Goal: Transaction & Acquisition: Download file/media

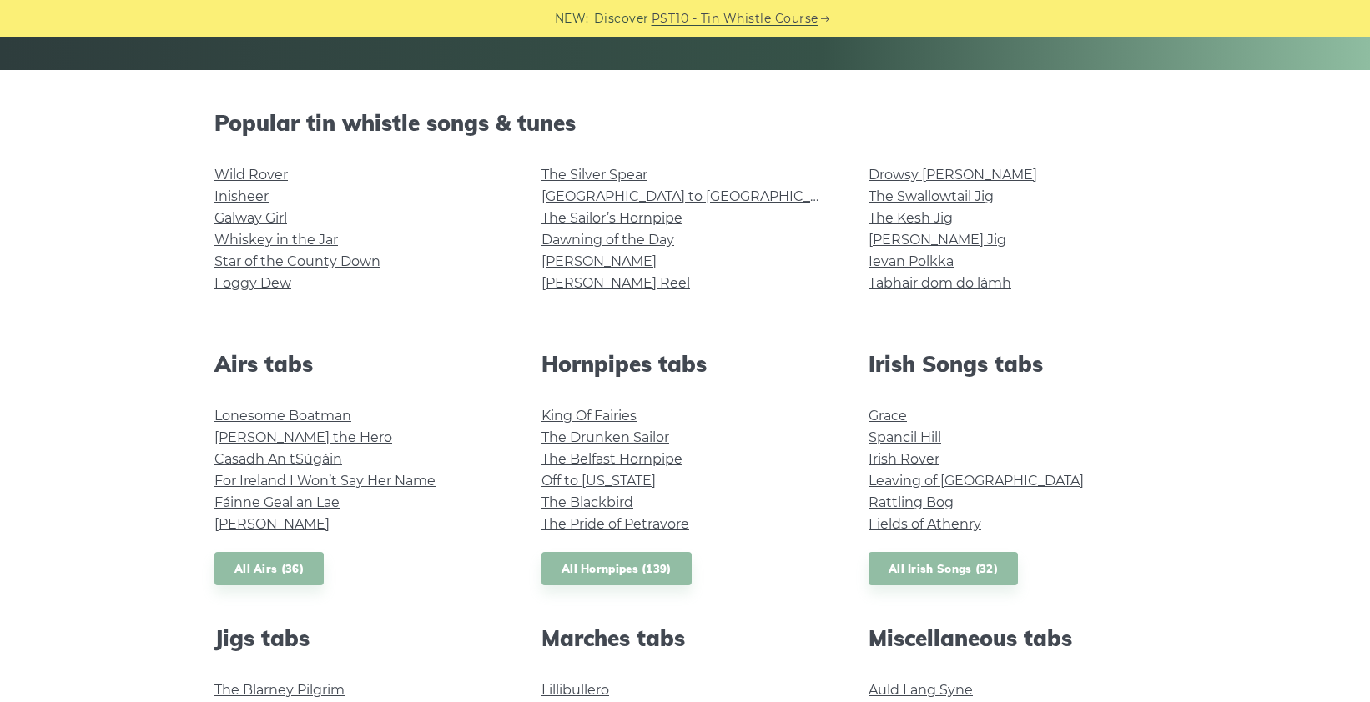
scroll to position [370, 0]
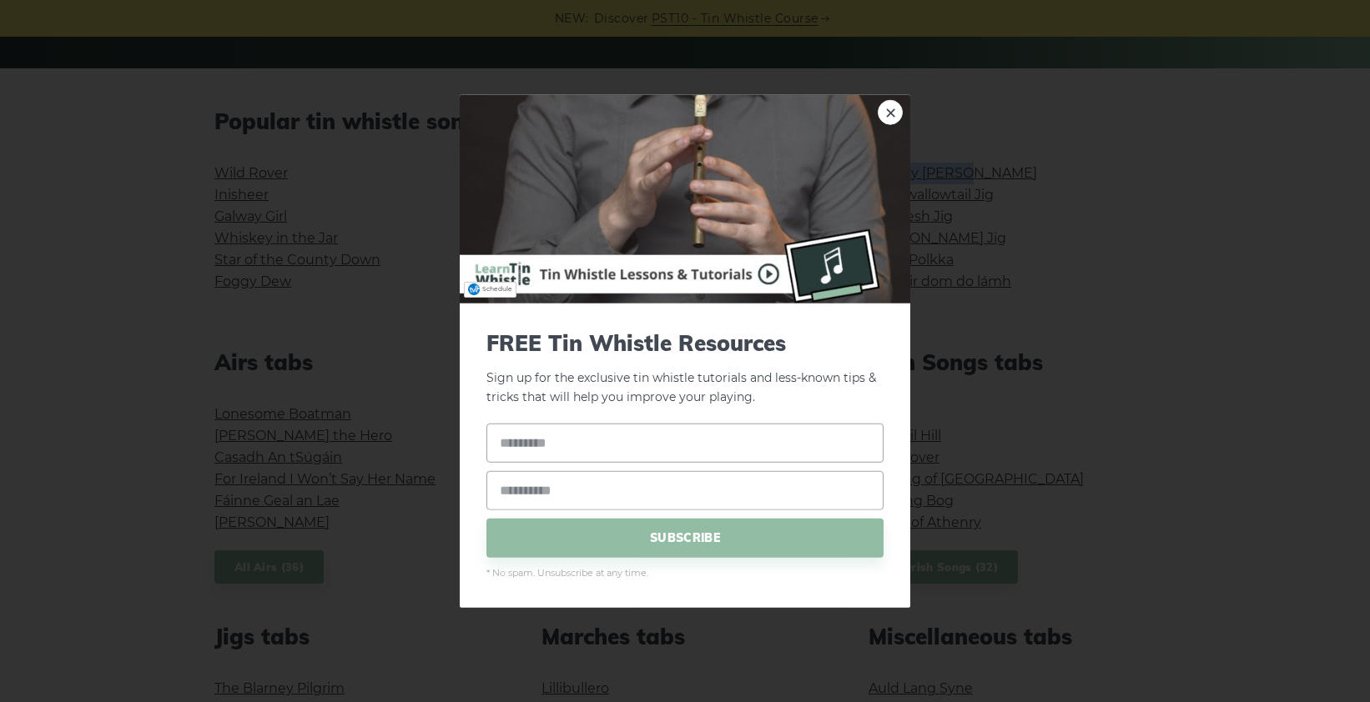
click at [898, 102] on img at bounding box center [685, 199] width 450 height 209
click at [893, 109] on link "×" at bounding box center [890, 112] width 25 height 25
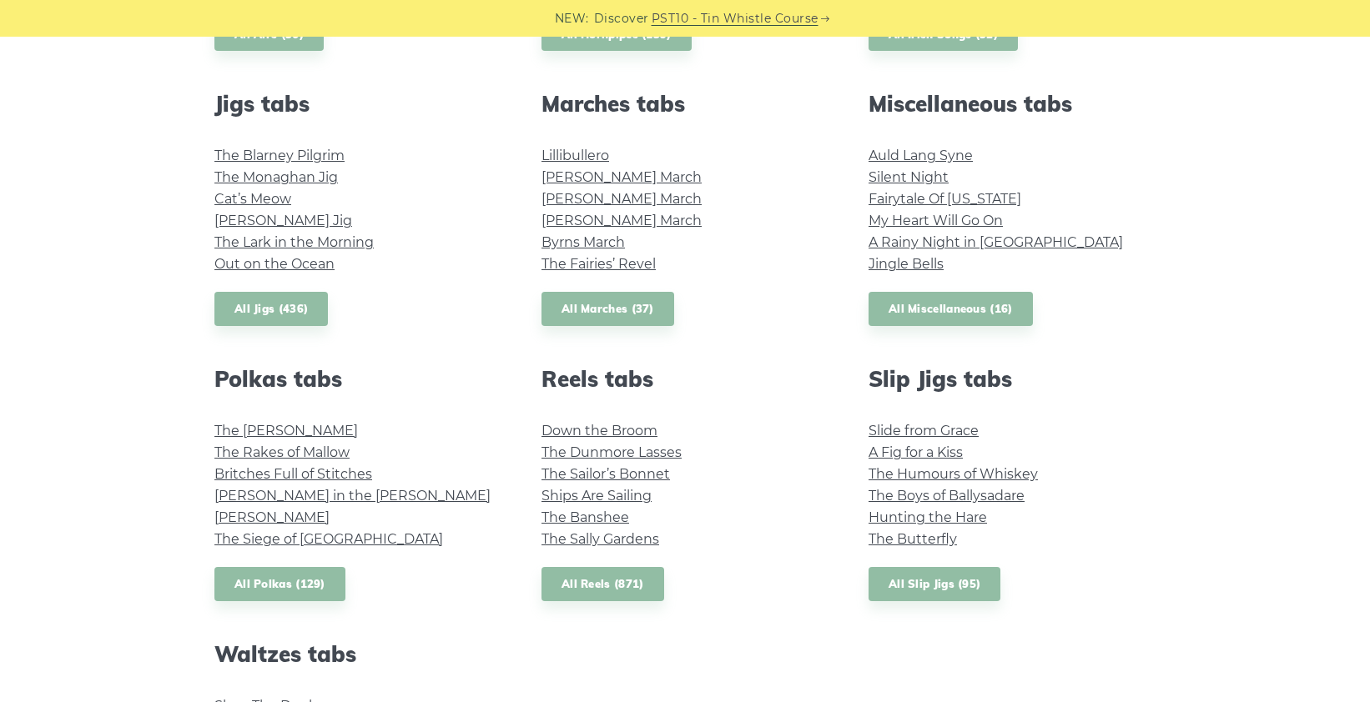
scroll to position [904, 0]
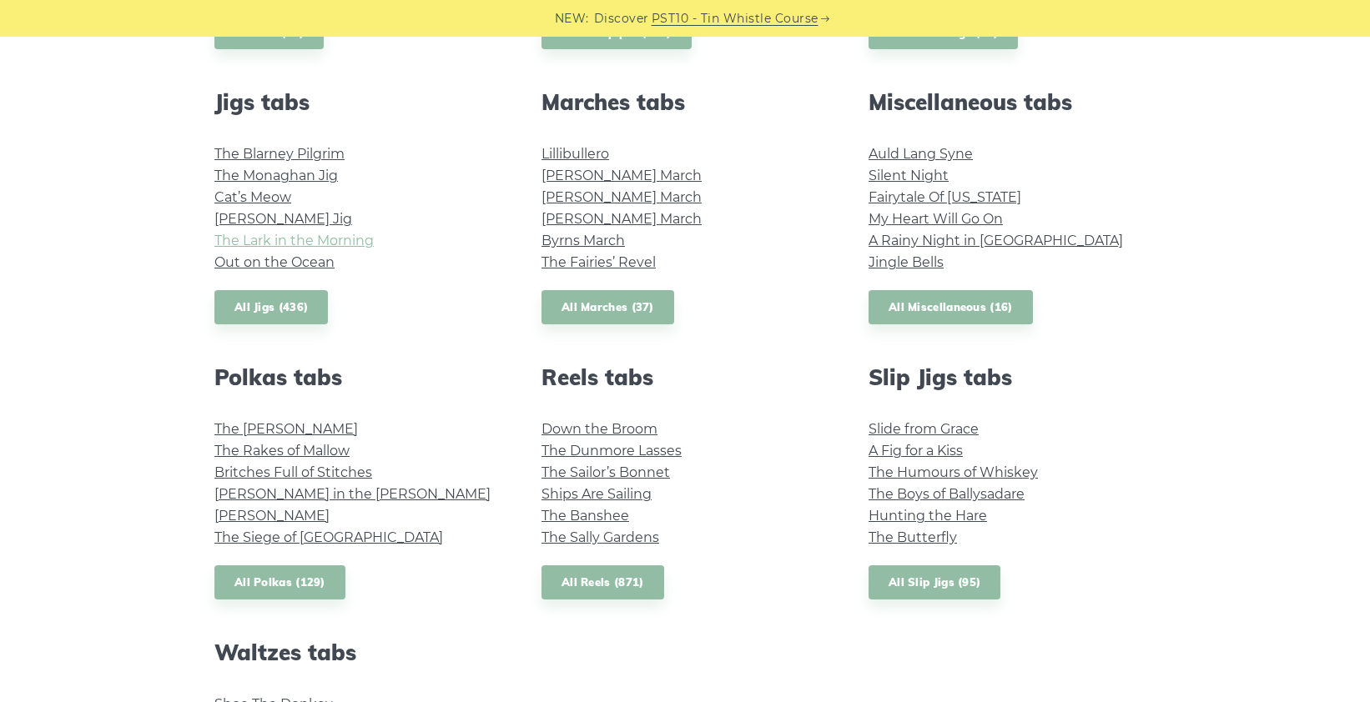
click at [323, 239] on link "The Lark in the Morning" at bounding box center [293, 241] width 159 height 16
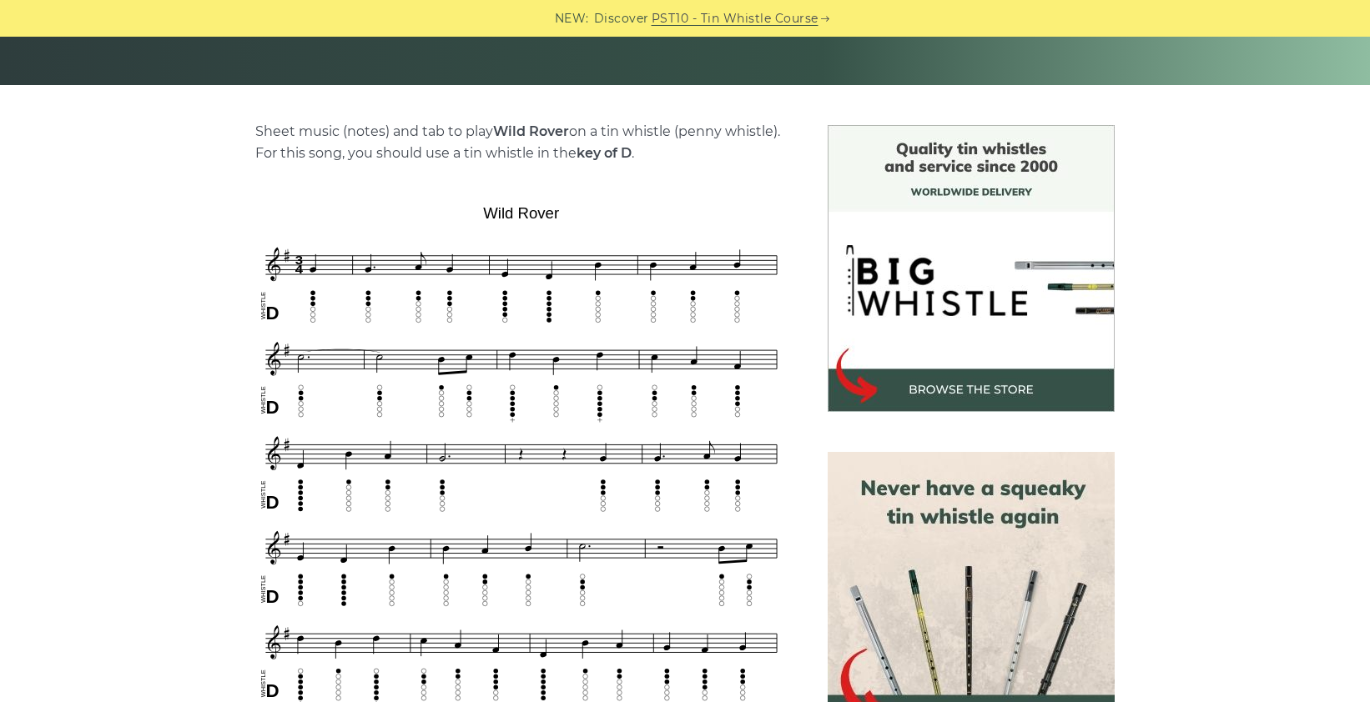
scroll to position [403, 0]
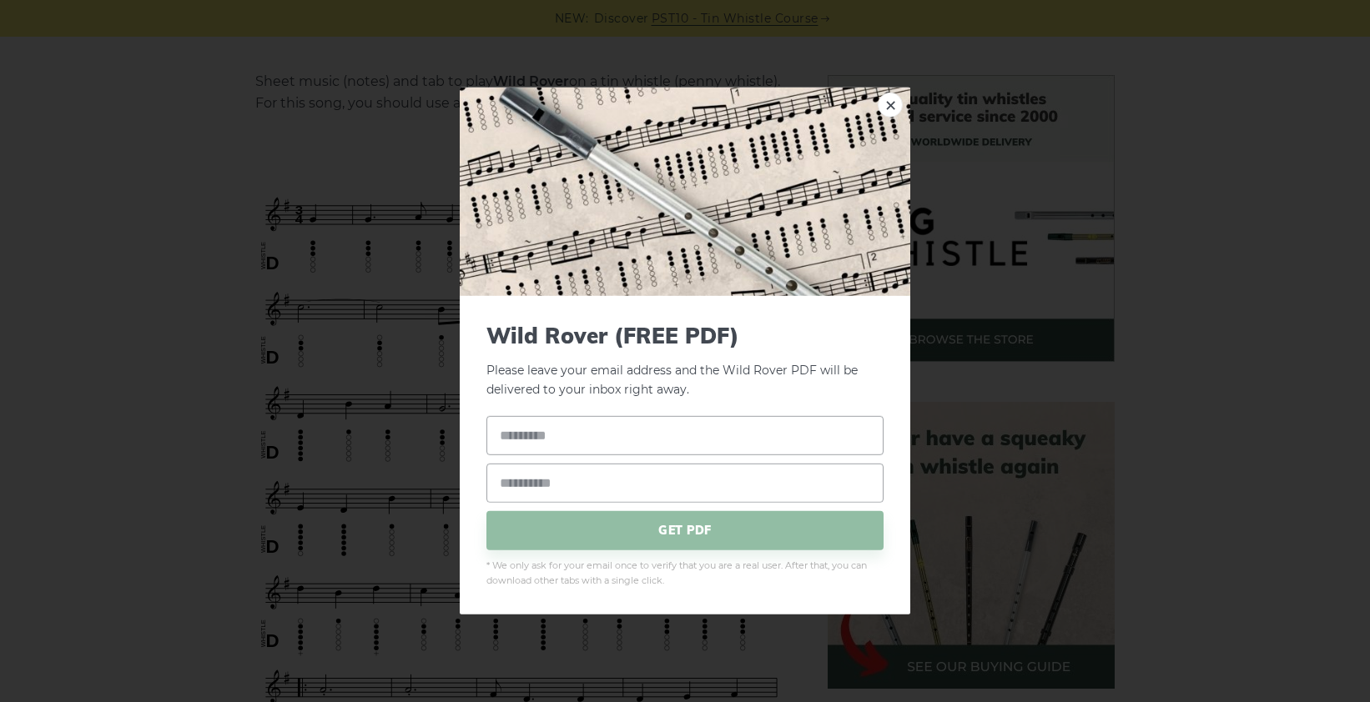
click at [893, 111] on link "×" at bounding box center [890, 105] width 25 height 25
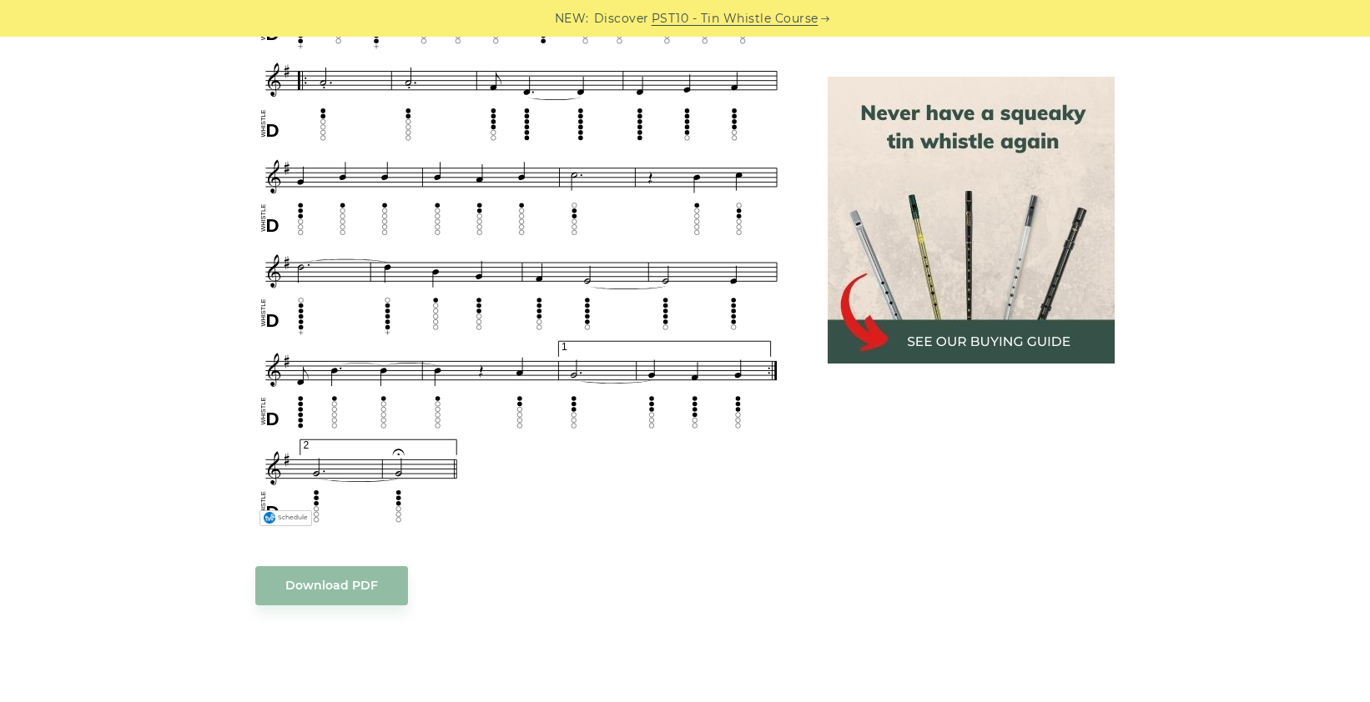
scroll to position [1013, 0]
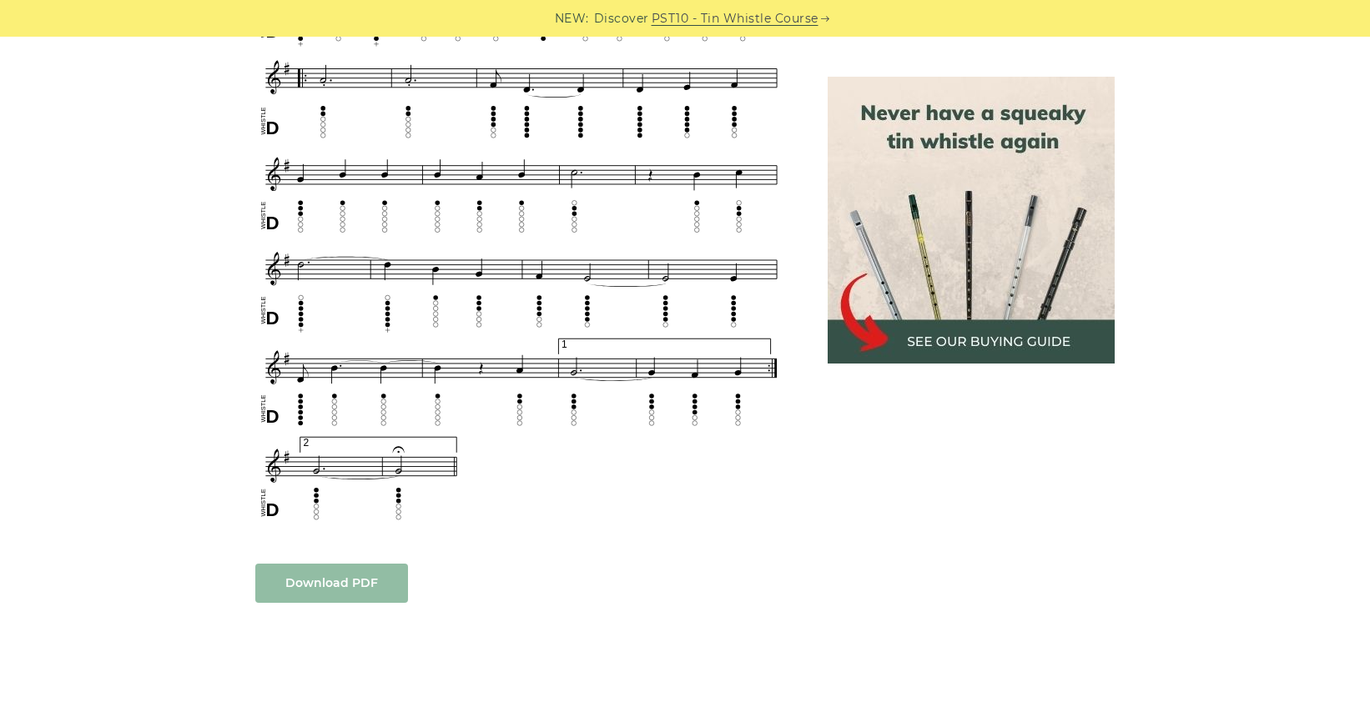
click at [330, 576] on body "NEW: Discover PST10 - Tin Whistle Course Lessons Fingering Charts Tabs & Notes …" at bounding box center [685, 557] width 1370 height 3141
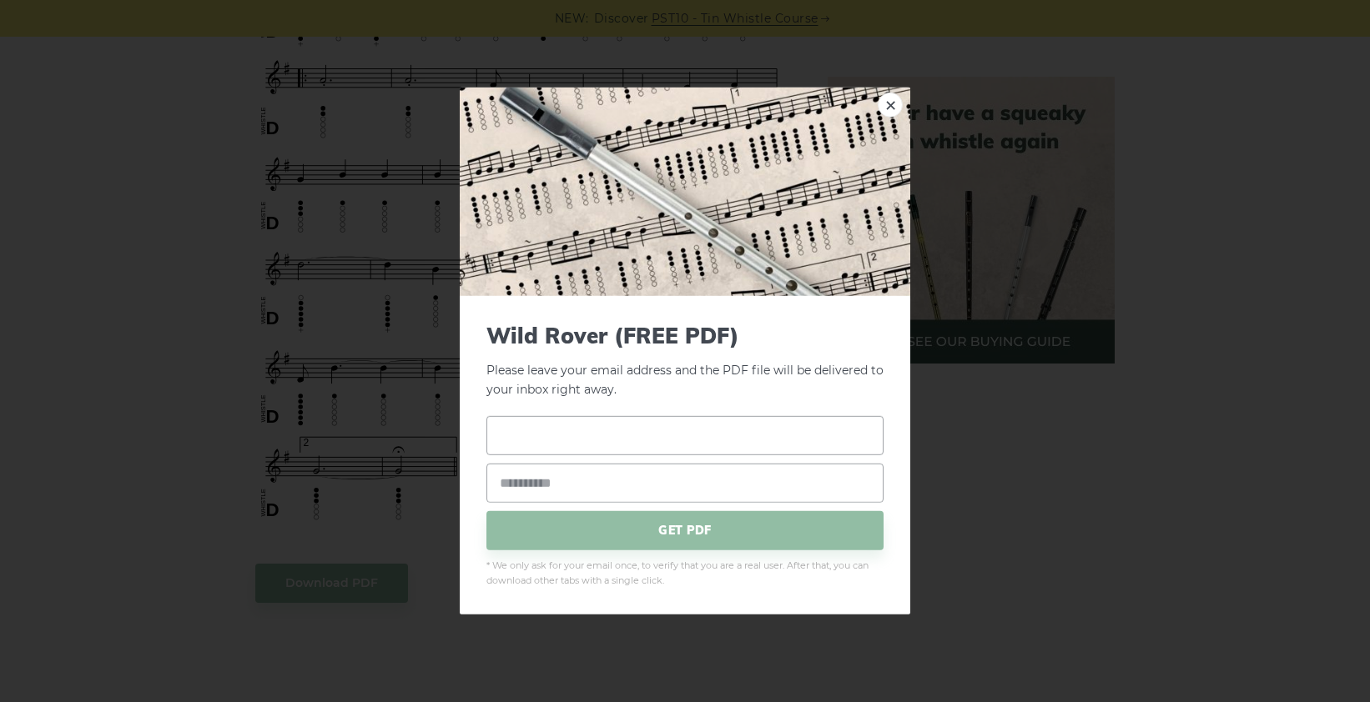
click at [630, 443] on input "text" at bounding box center [684, 434] width 397 height 39
type input "**********"
click at [711, 530] on span "GET PDF" at bounding box center [684, 530] width 397 height 39
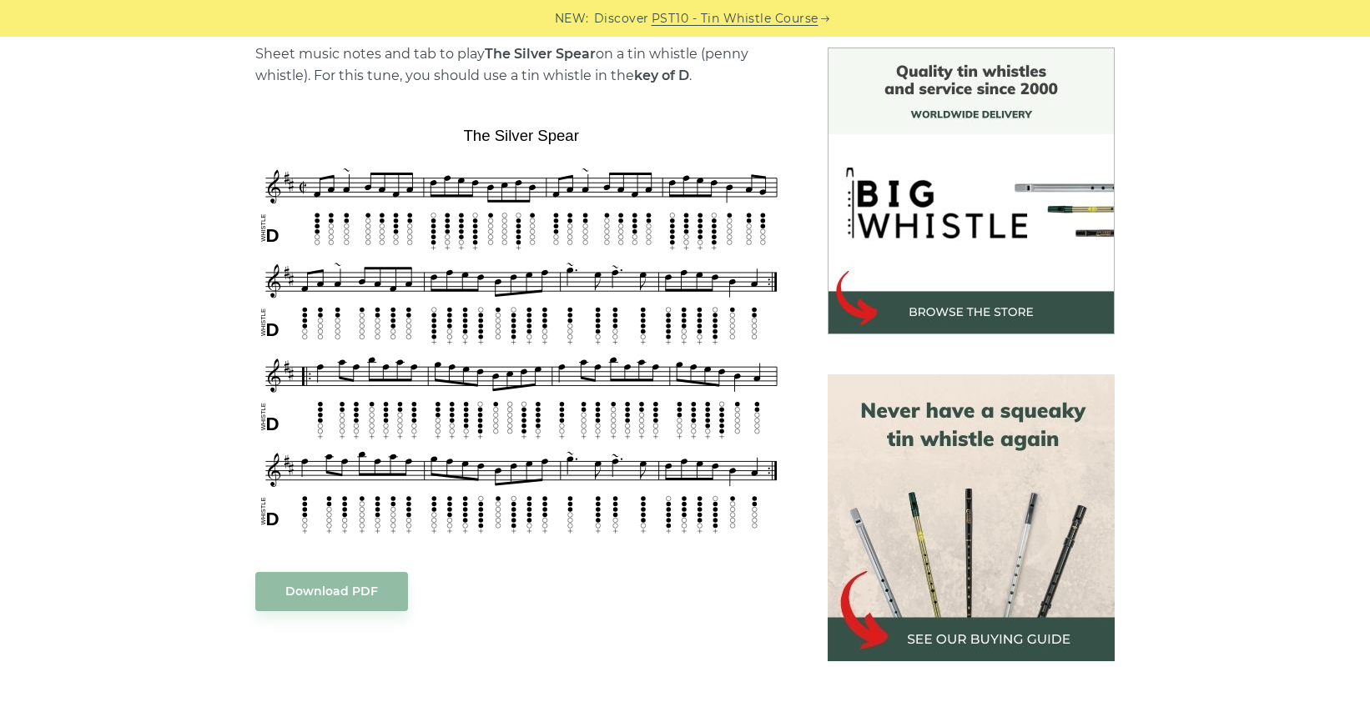
scroll to position [423, 0]
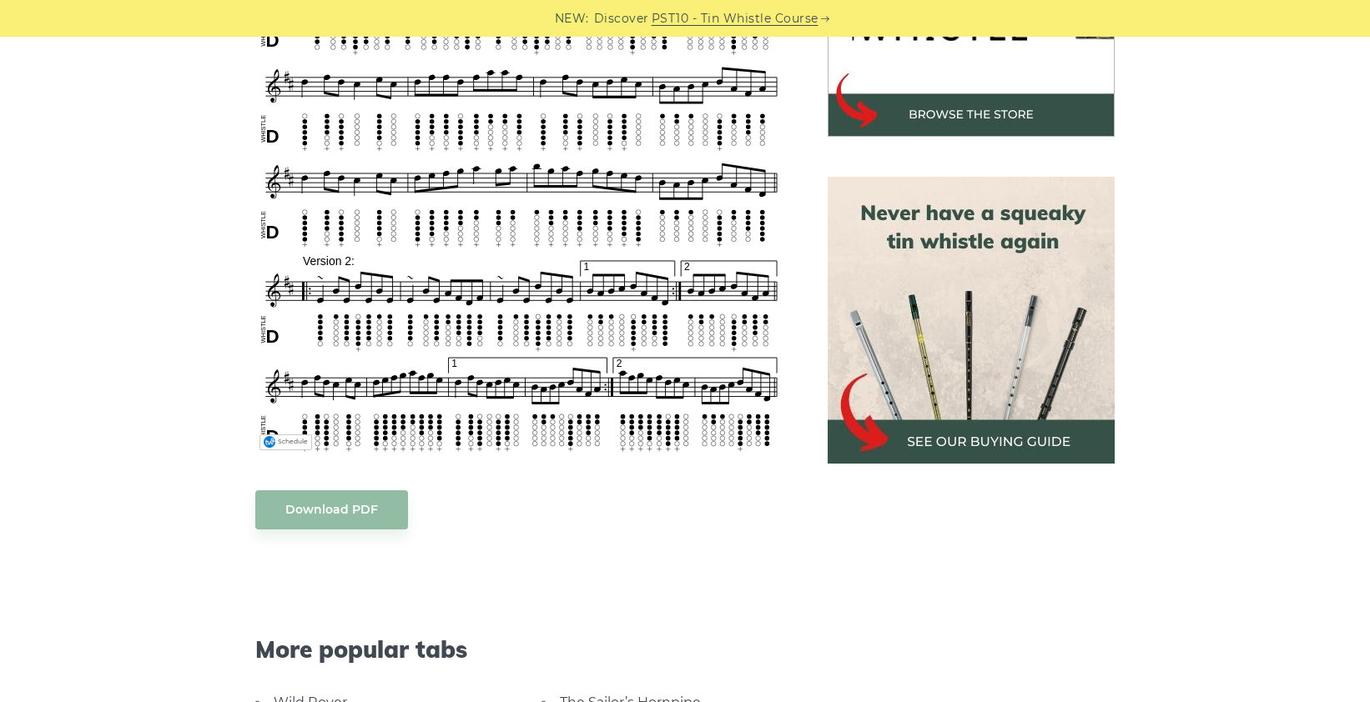
scroll to position [630, 0]
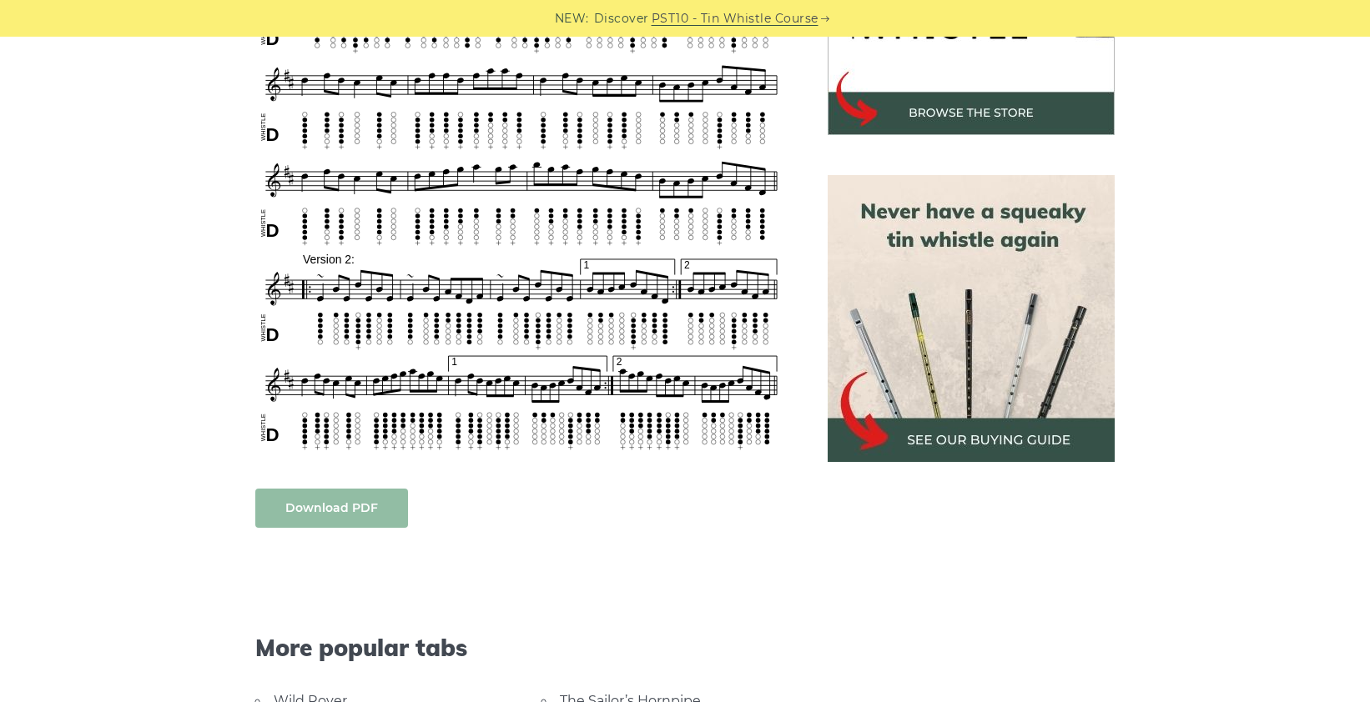
click at [367, 509] on link "Download PDF" at bounding box center [331, 508] width 153 height 39
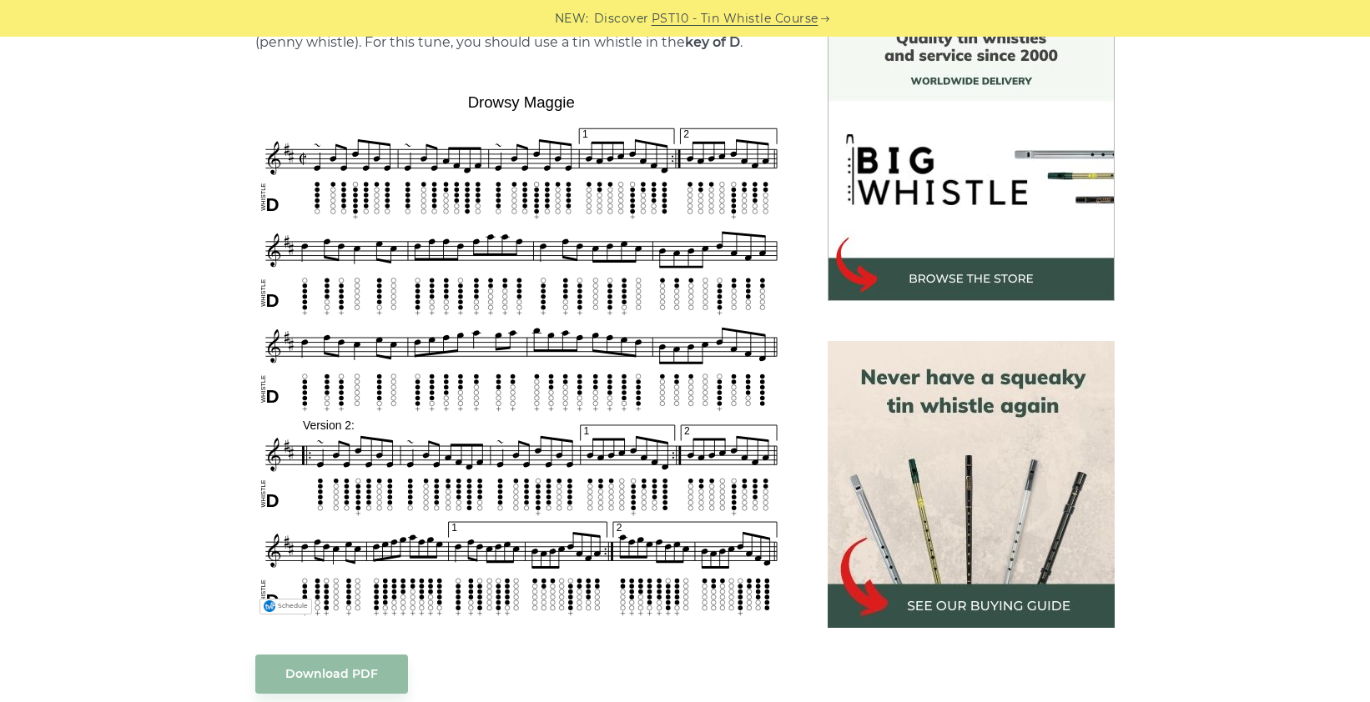
scroll to position [455, 0]
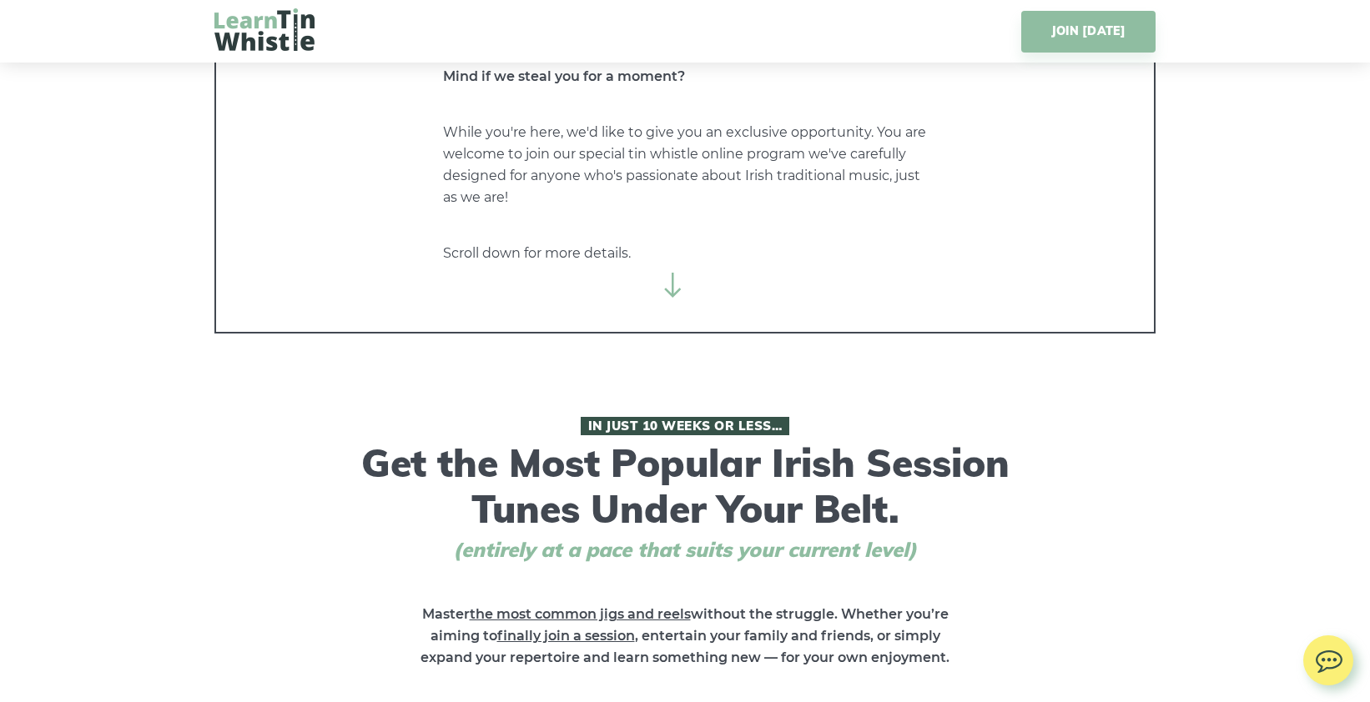
scroll to position [388, 0]
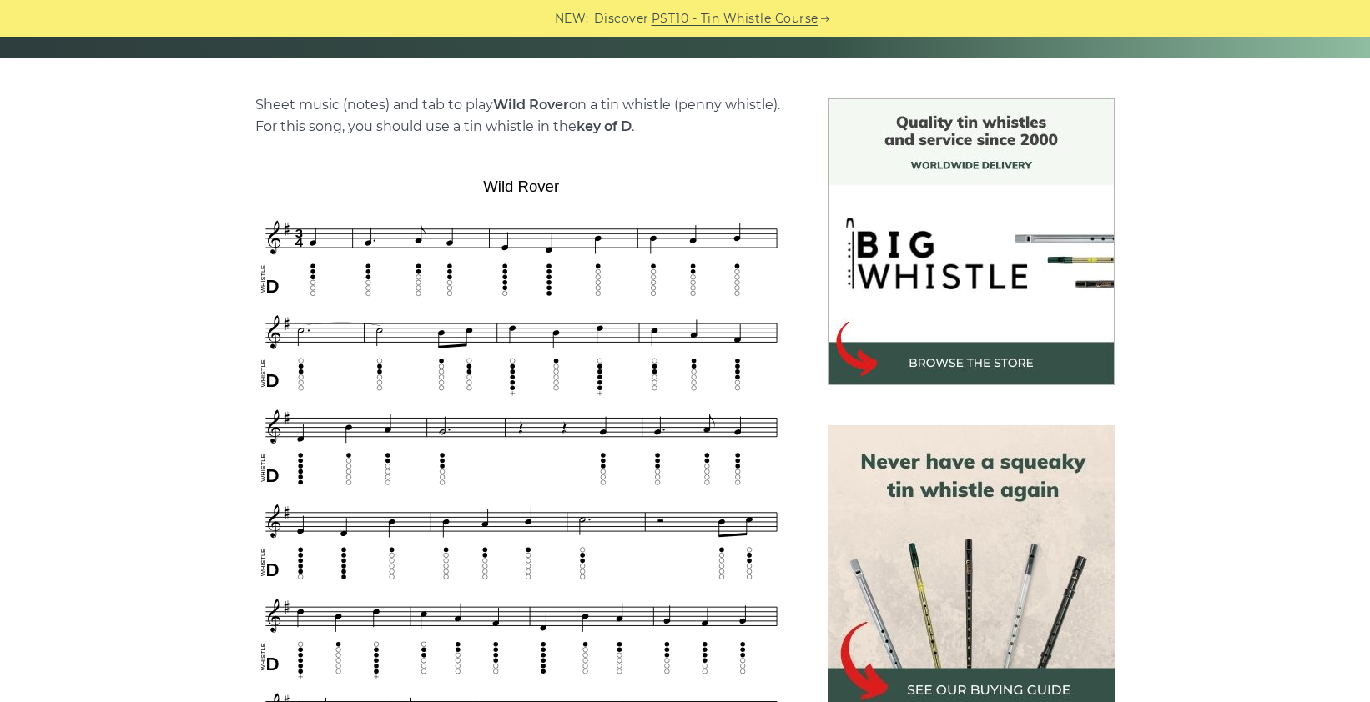
scroll to position [218, 0]
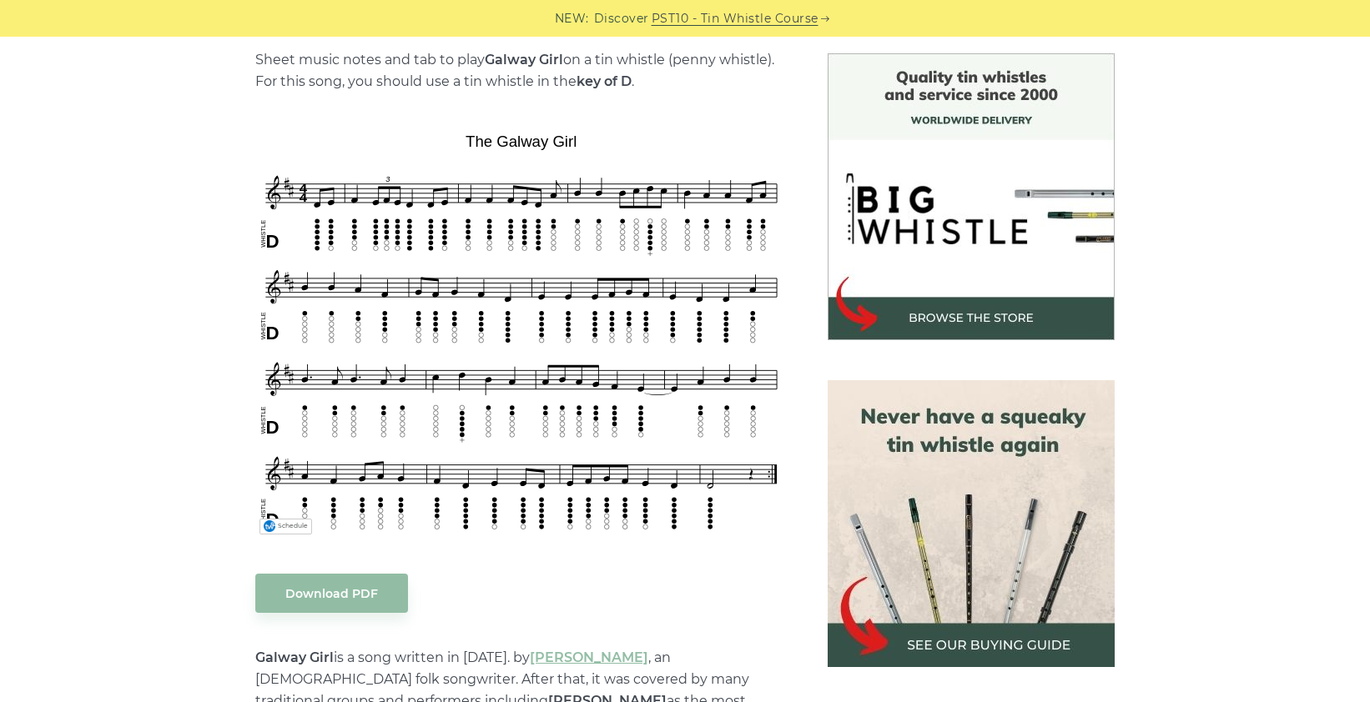
scroll to position [425, 0]
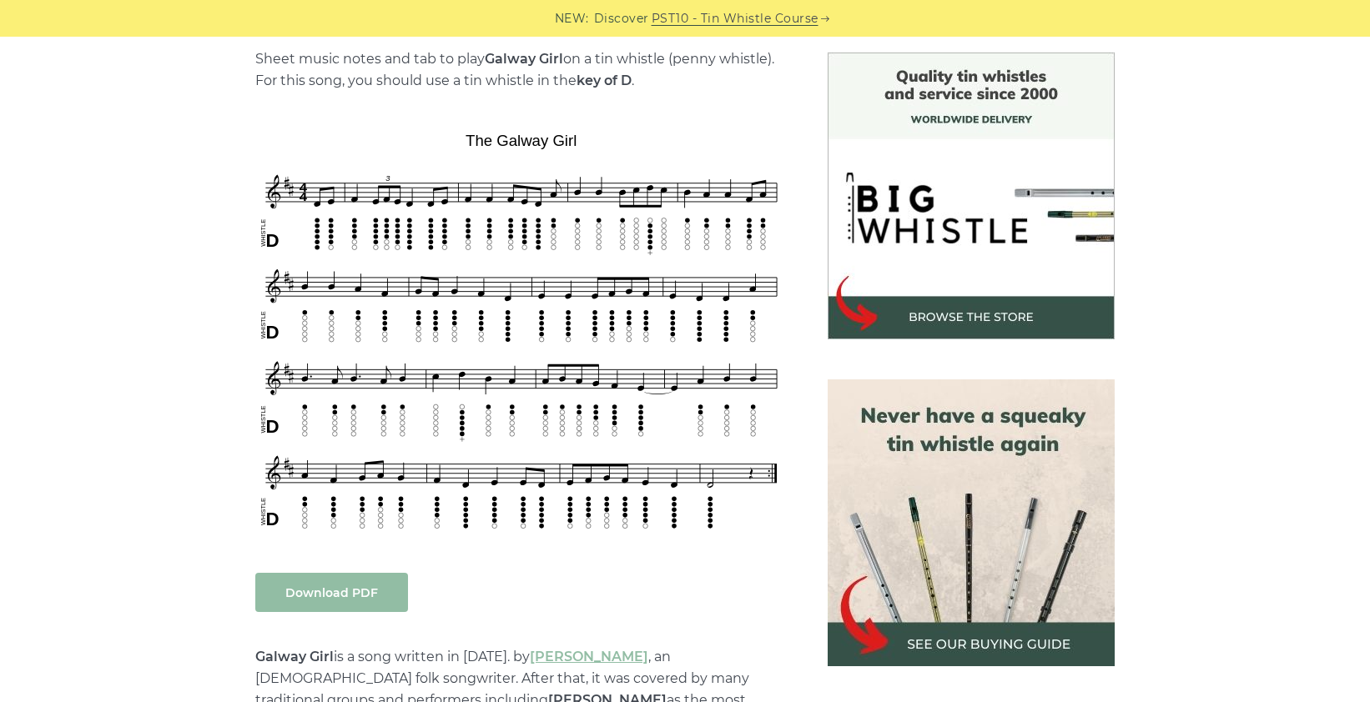
click at [330, 594] on link "Download PDF" at bounding box center [331, 592] width 153 height 39
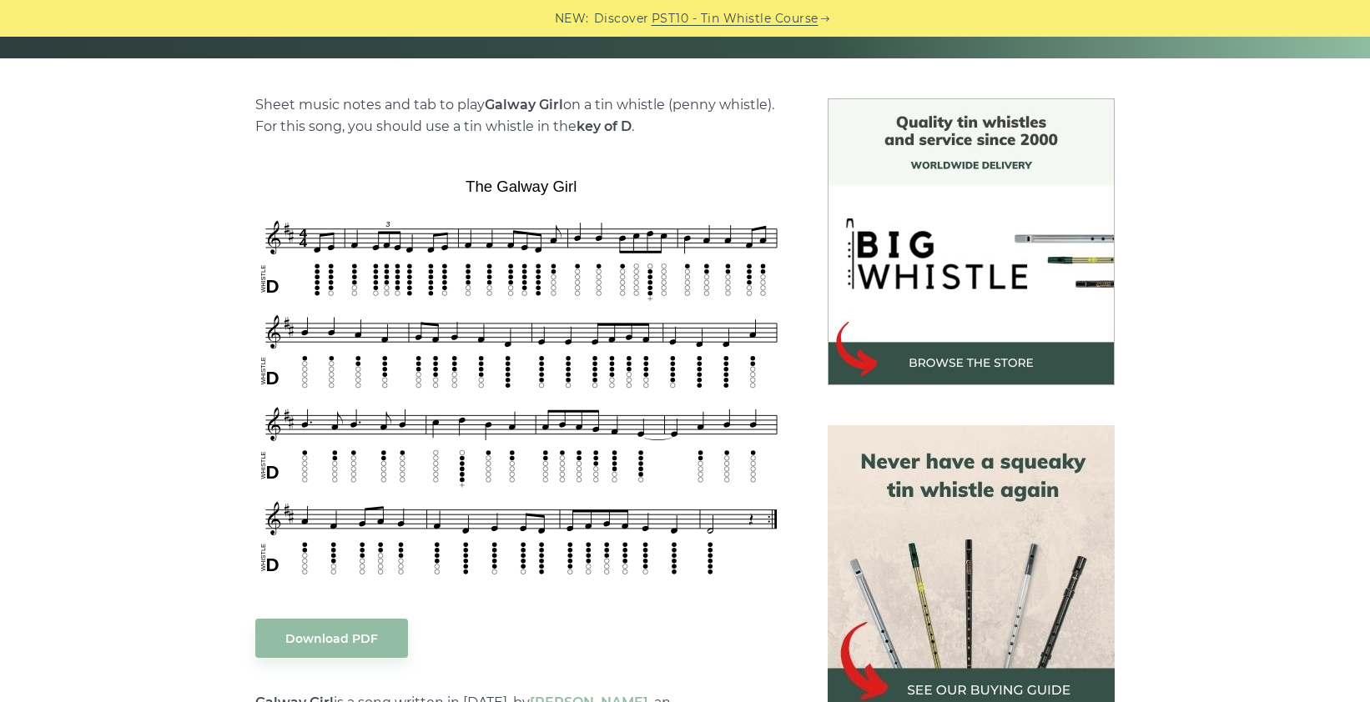
scroll to position [378, 0]
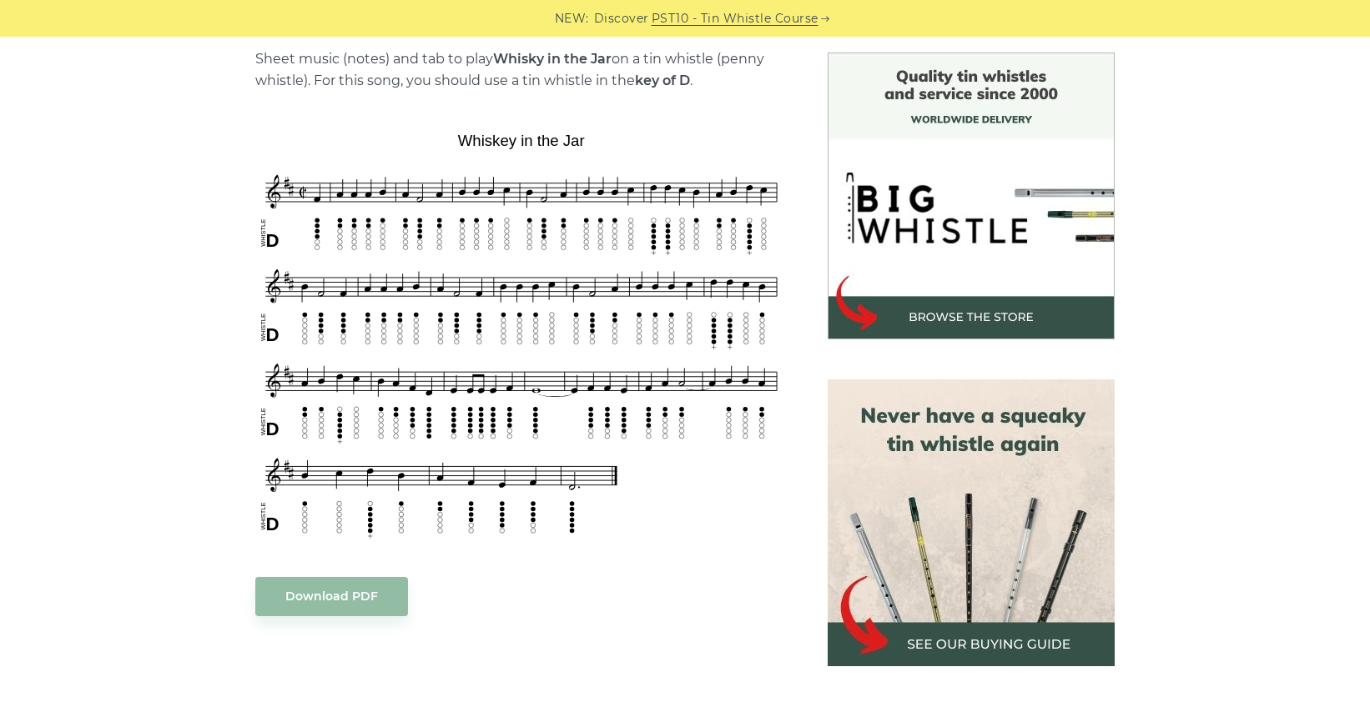
scroll to position [447, 0]
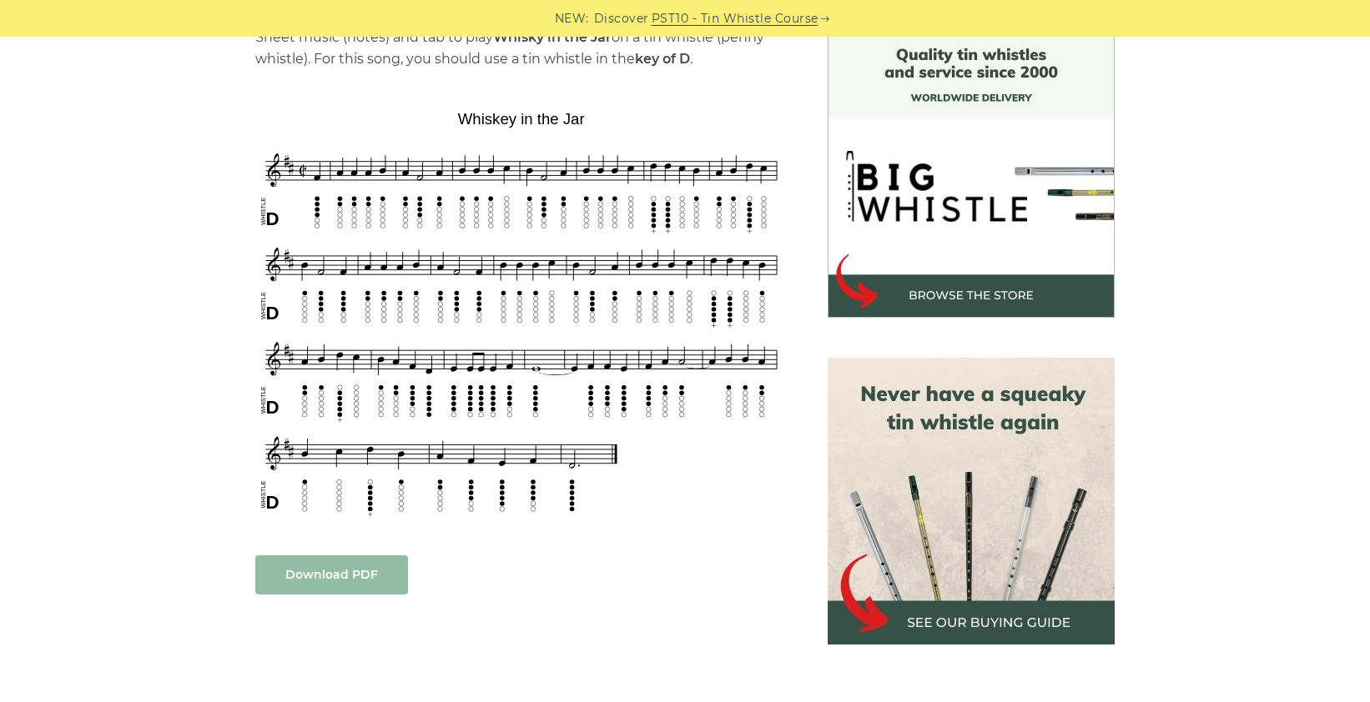
click at [335, 575] on link "Download PDF" at bounding box center [331, 575] width 153 height 39
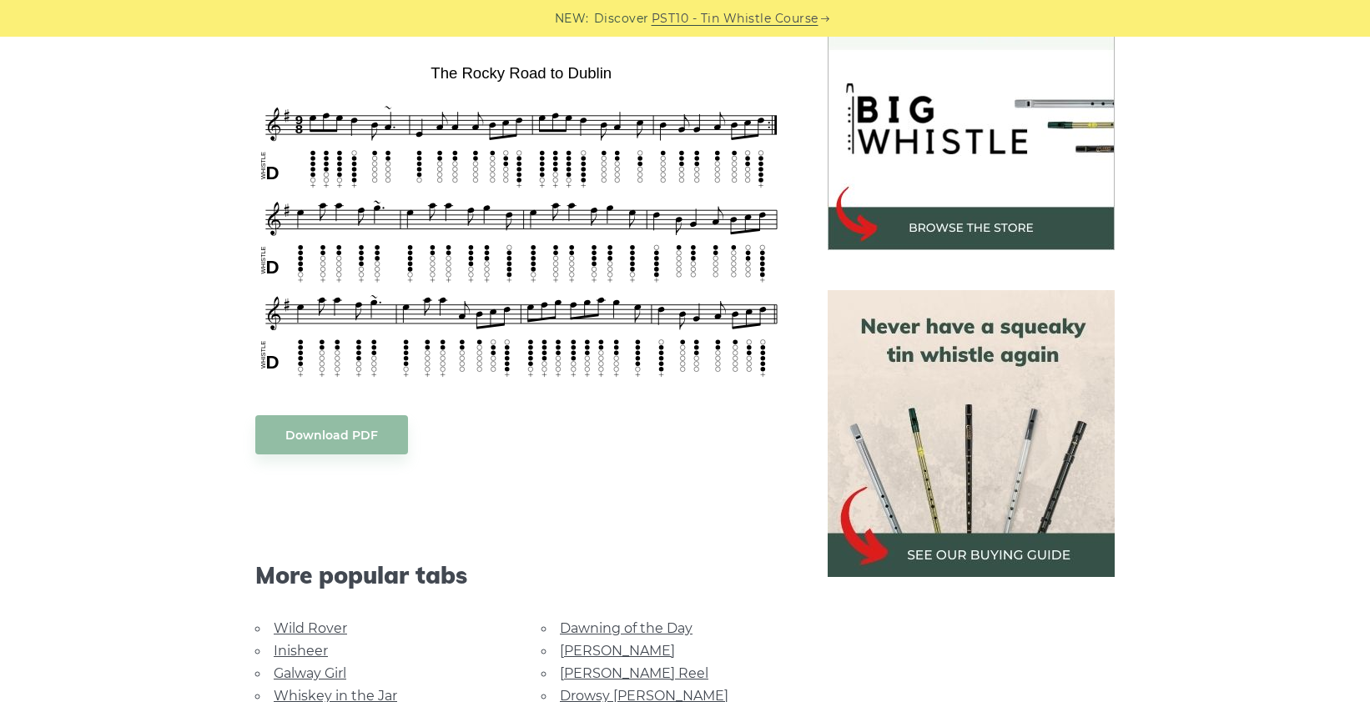
scroll to position [531, 0]
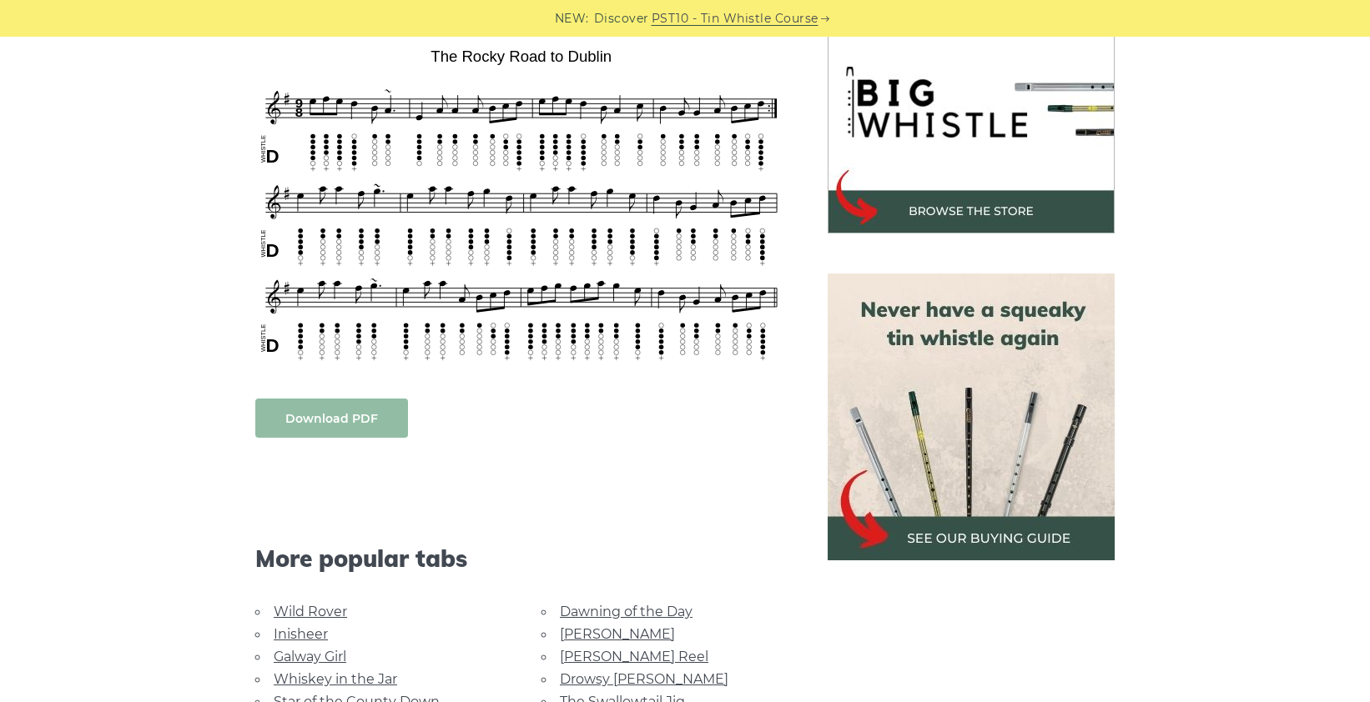
click at [337, 399] on link "Download PDF" at bounding box center [331, 418] width 153 height 39
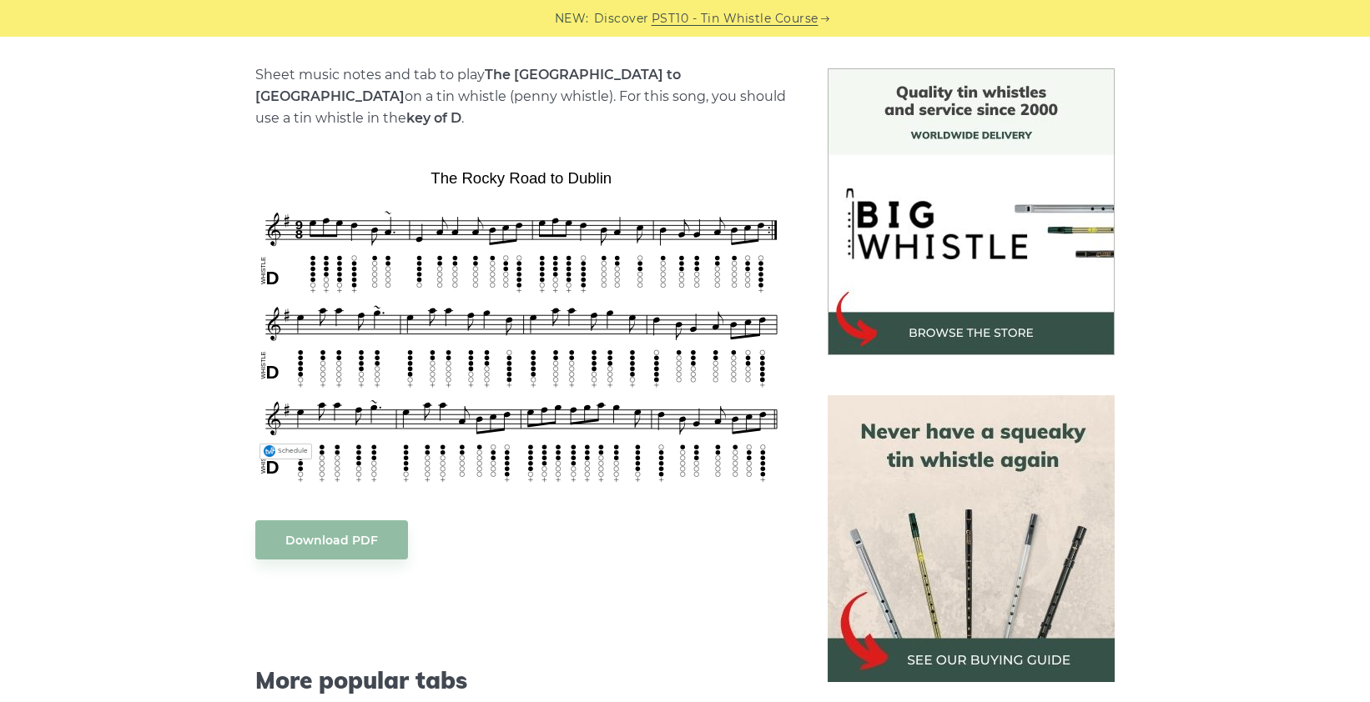
scroll to position [408, 0]
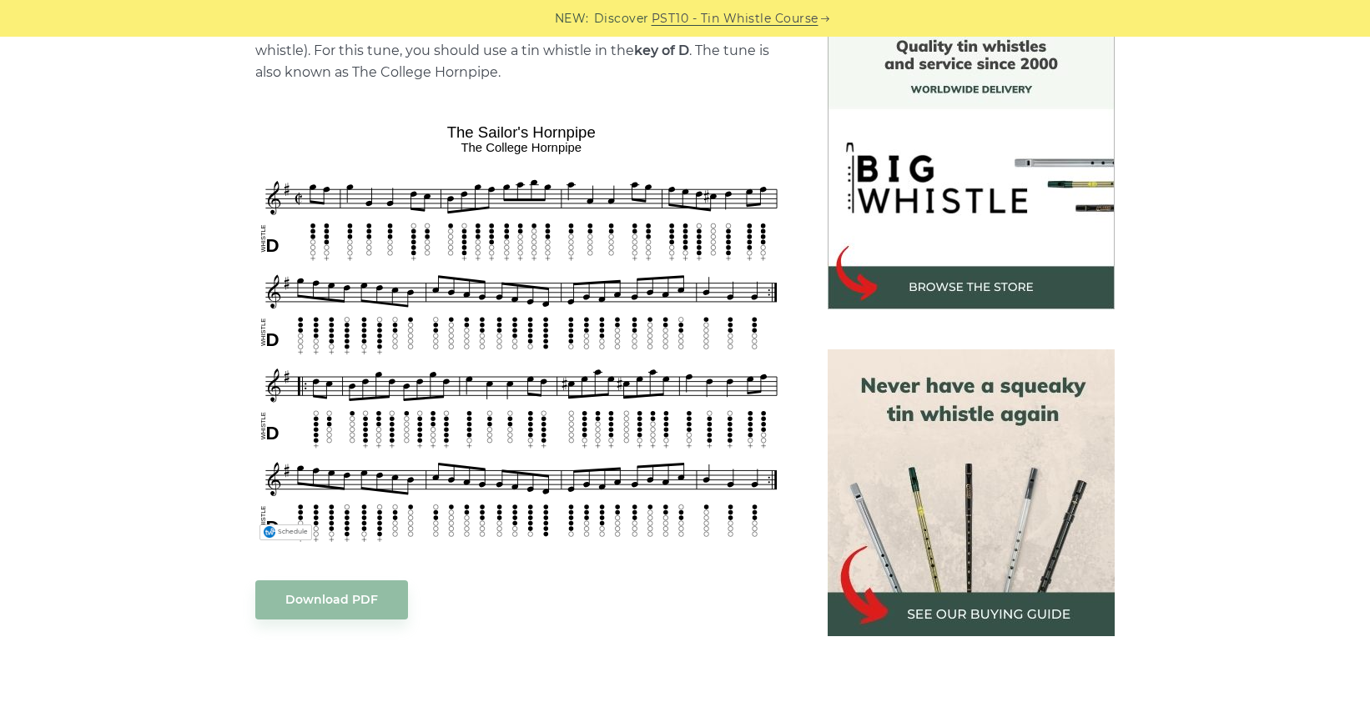
scroll to position [458, 0]
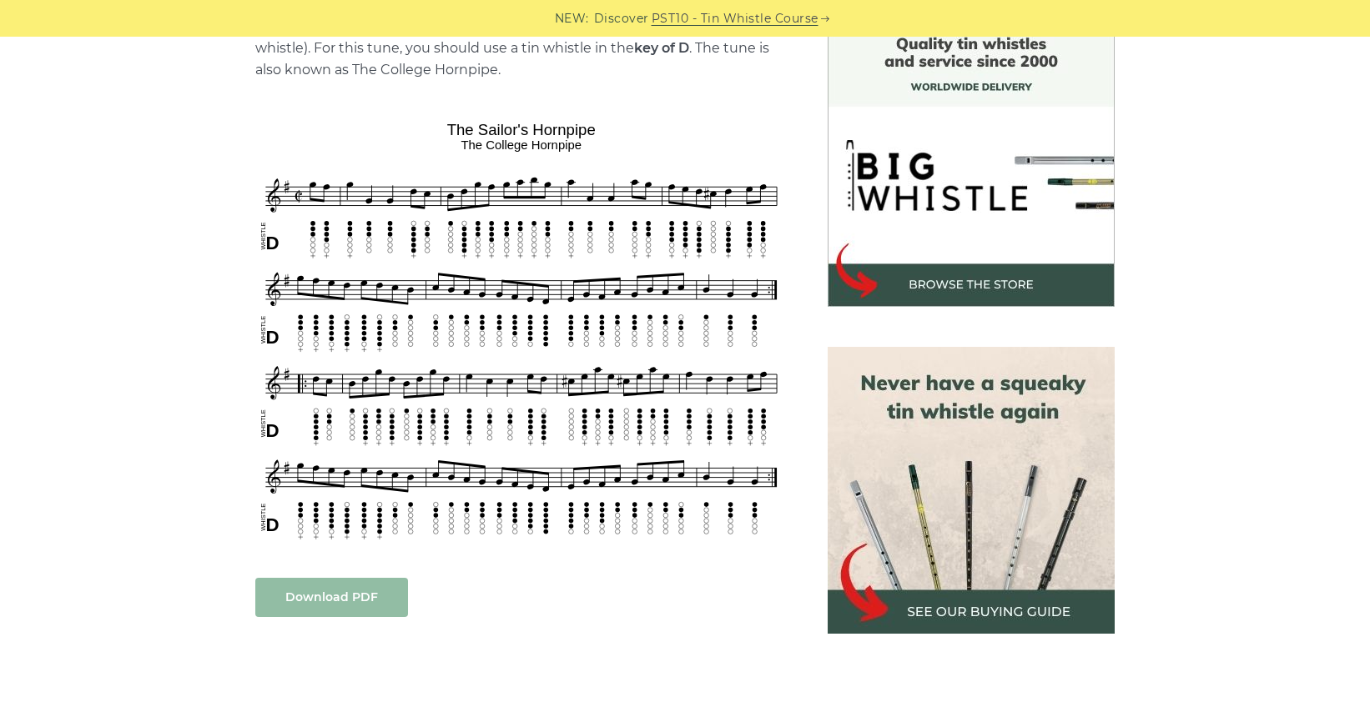
click at [335, 597] on link "Download PDF" at bounding box center [331, 597] width 153 height 39
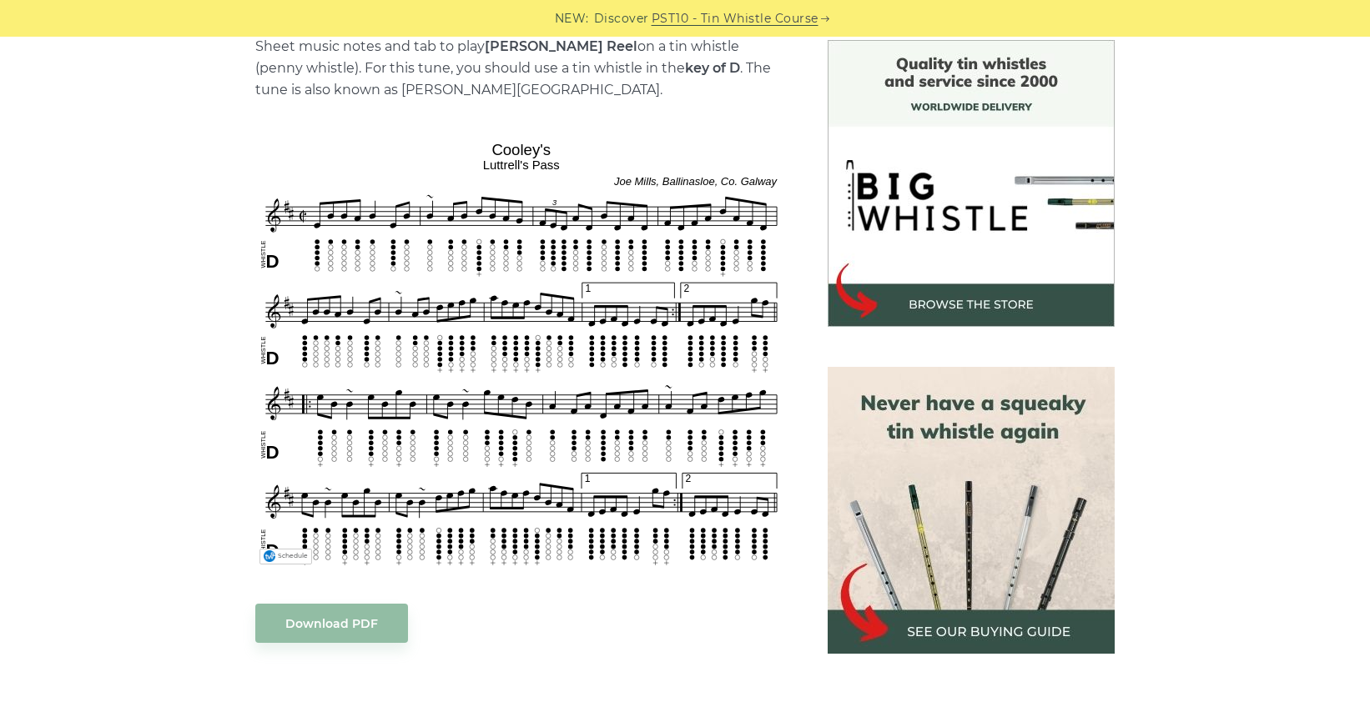
scroll to position [447, 0]
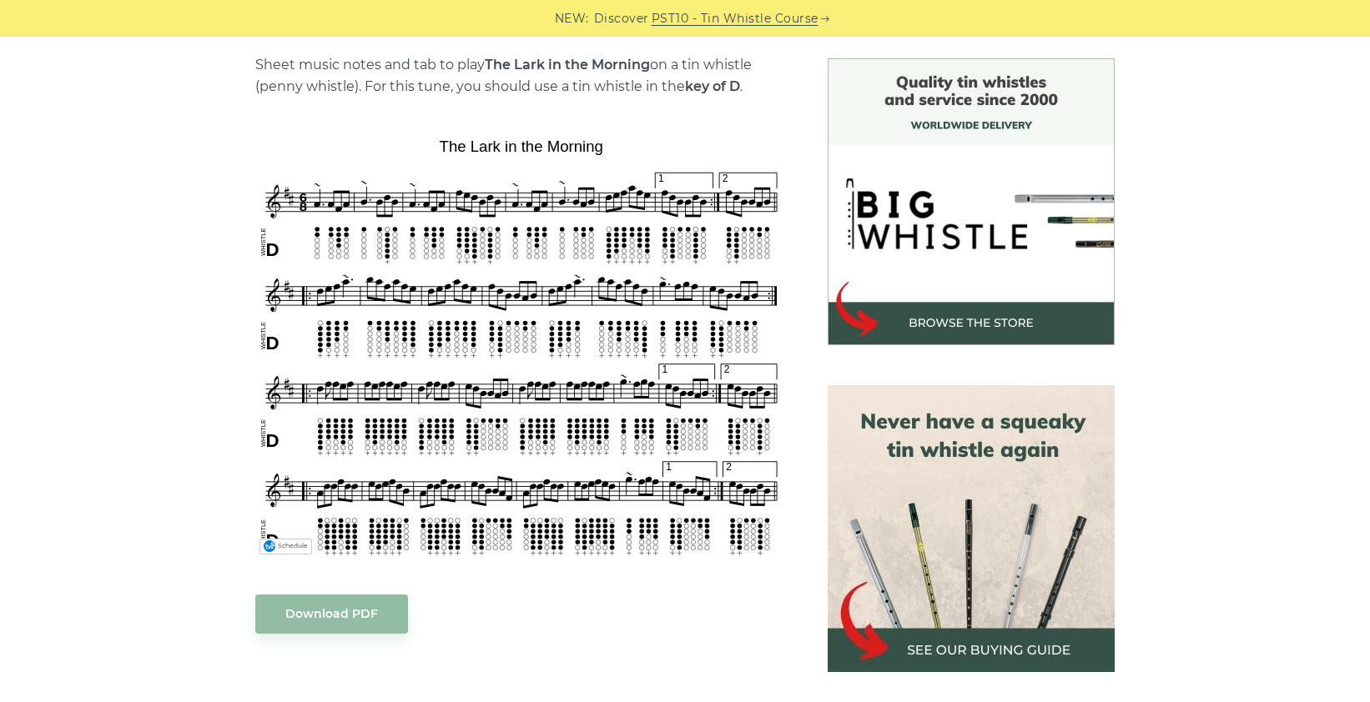
scroll to position [466, 0]
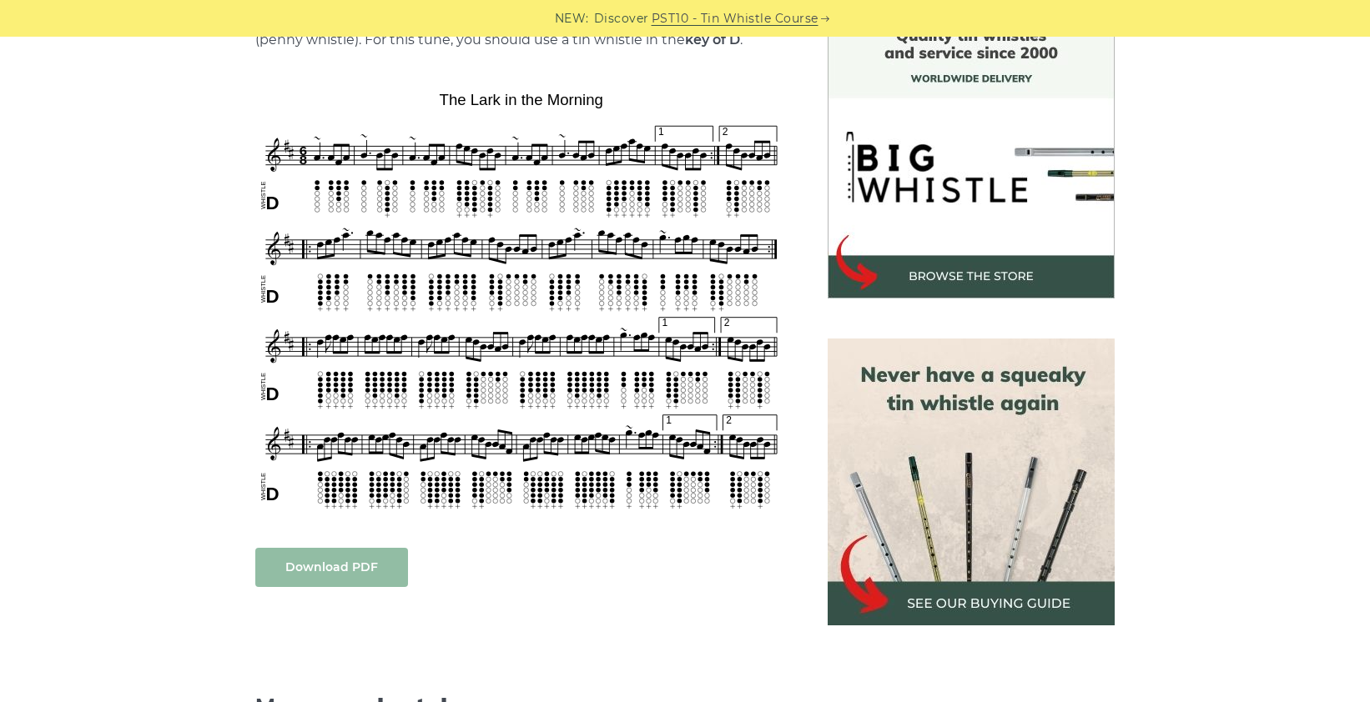
click at [337, 554] on link "Download PDF" at bounding box center [331, 567] width 153 height 39
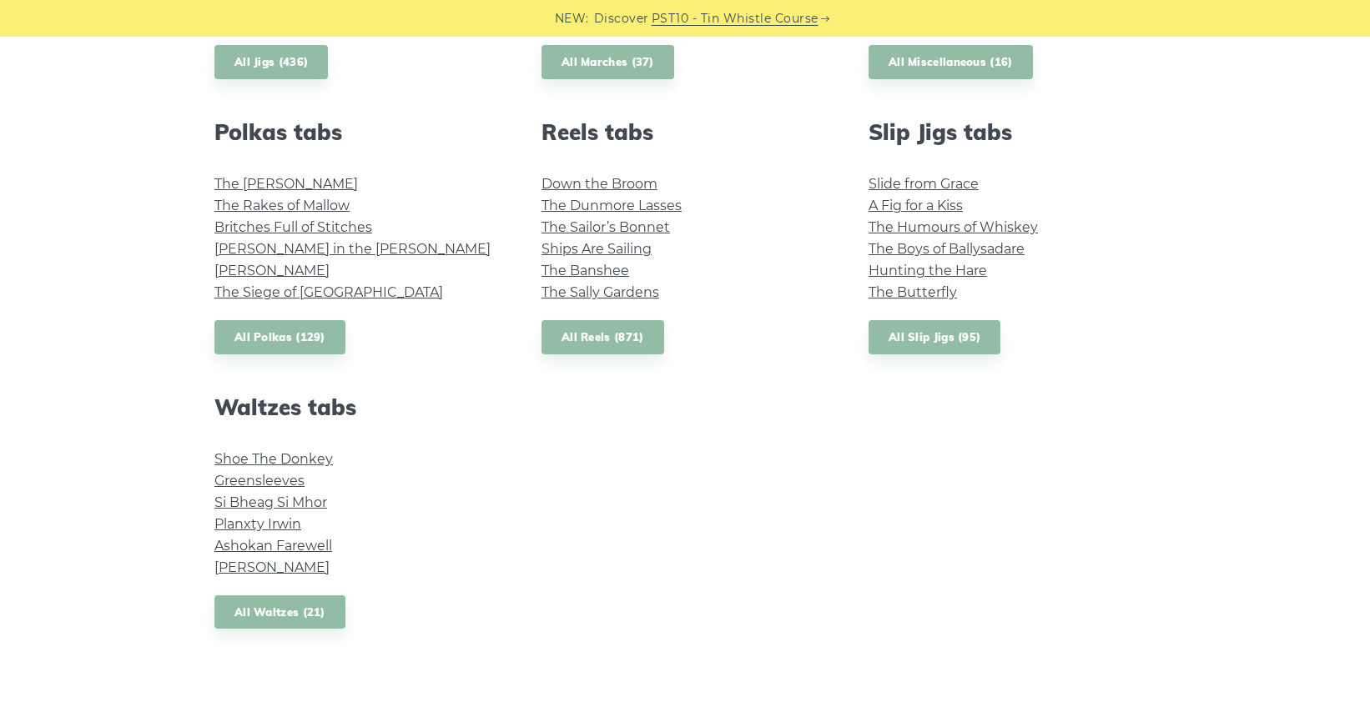
scroll to position [1149, 0]
click at [312, 542] on link "Ashokan Farewell" at bounding box center [273, 547] width 118 height 16
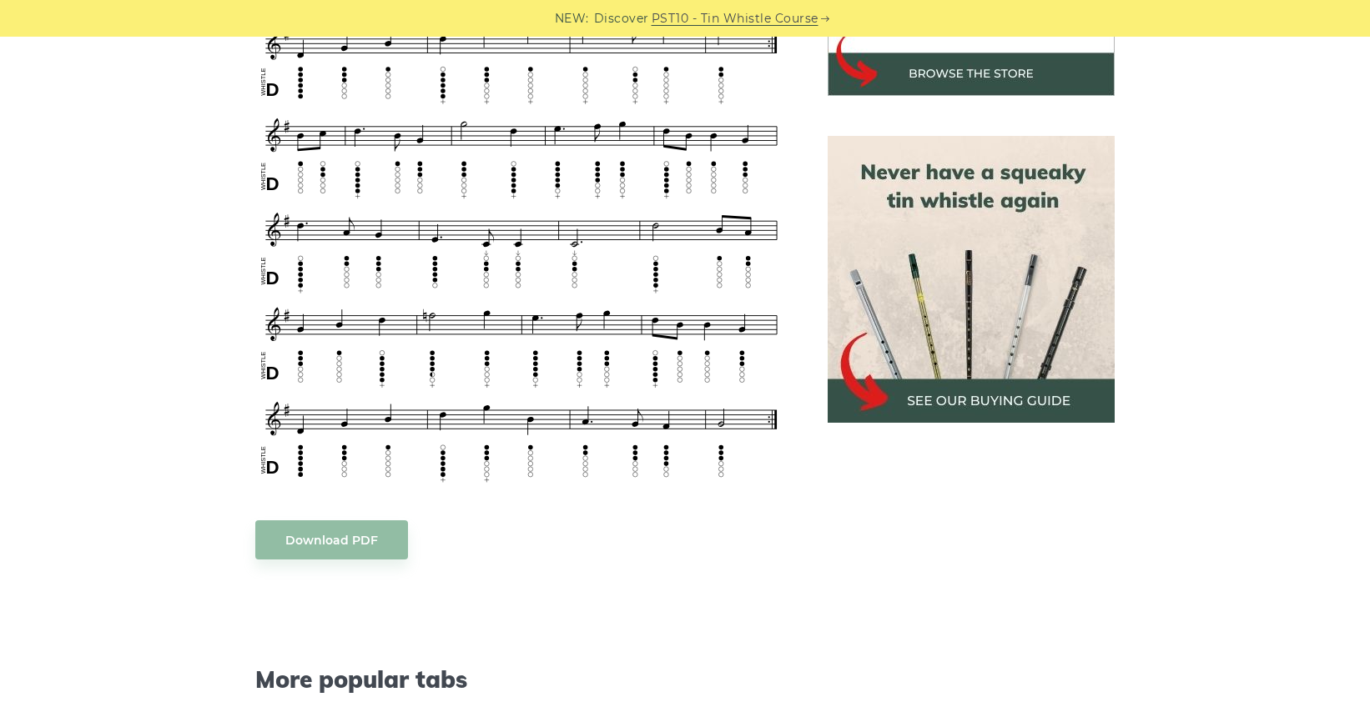
scroll to position [693, 0]
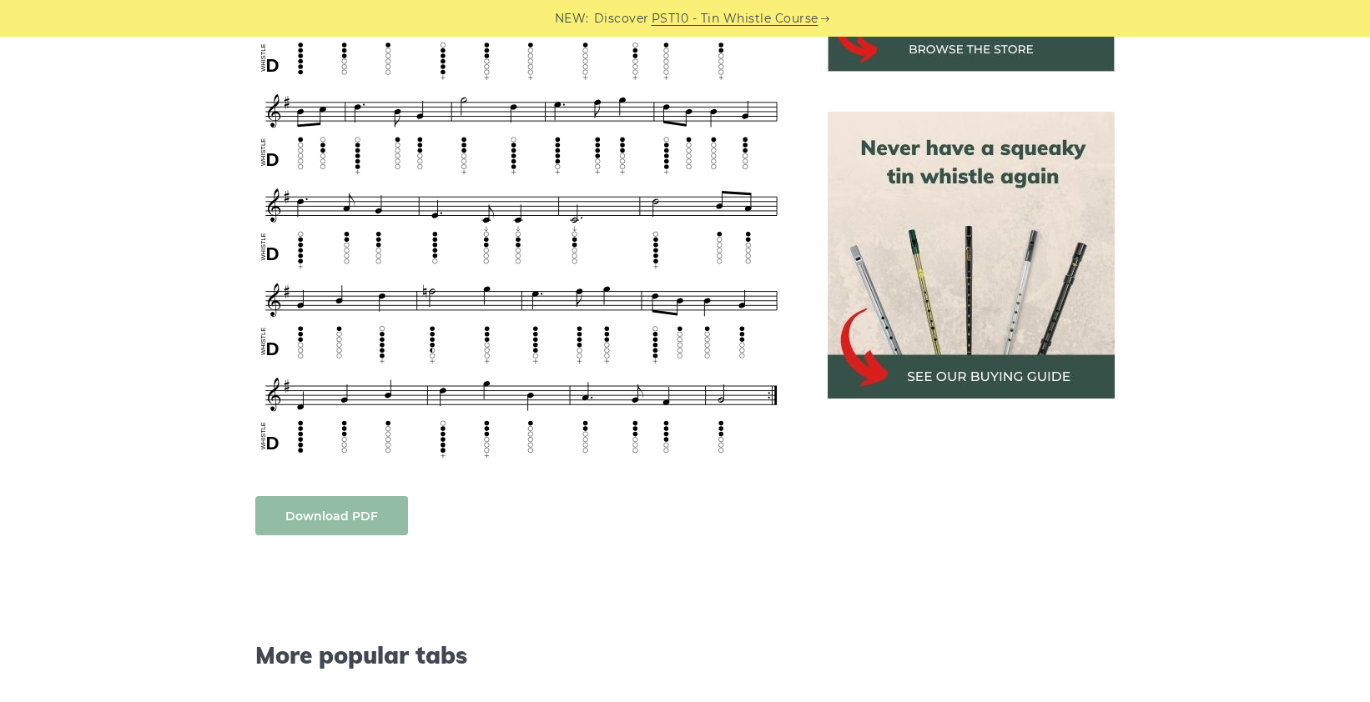
click at [297, 516] on link "Download PDF" at bounding box center [331, 515] width 153 height 39
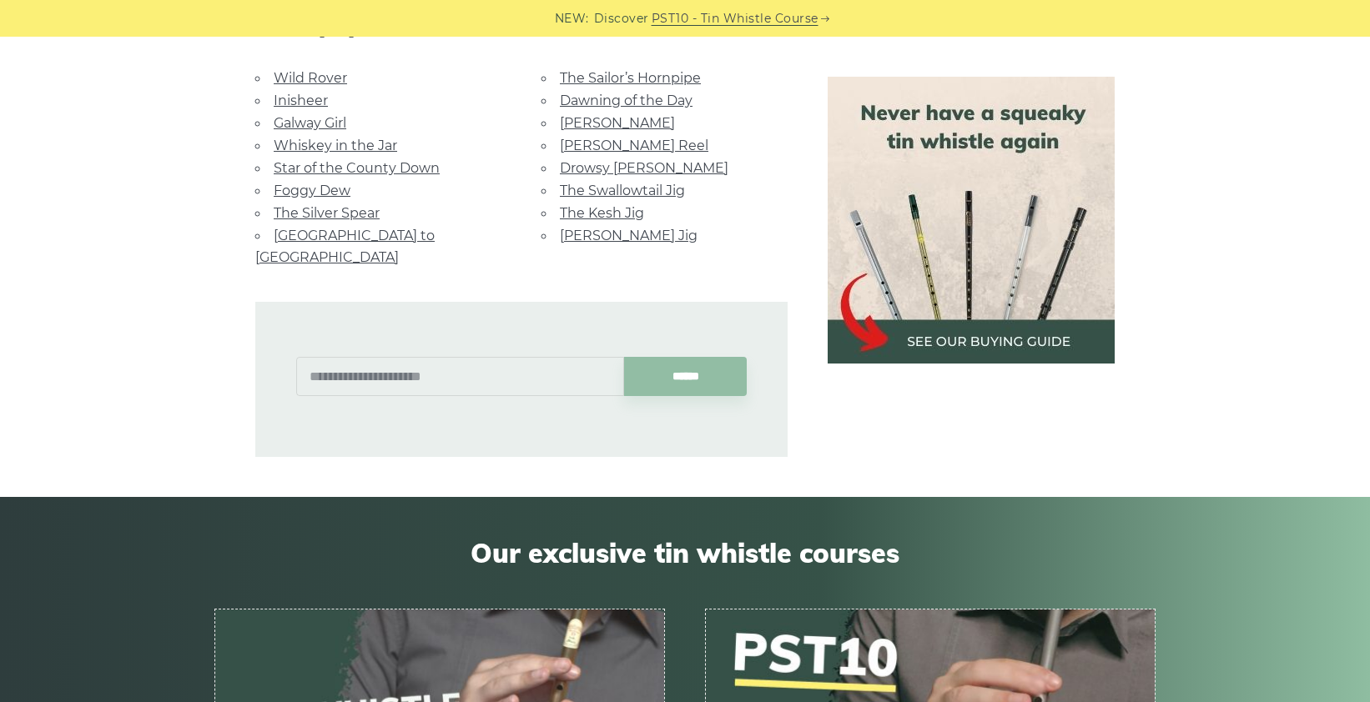
scroll to position [1323, 0]
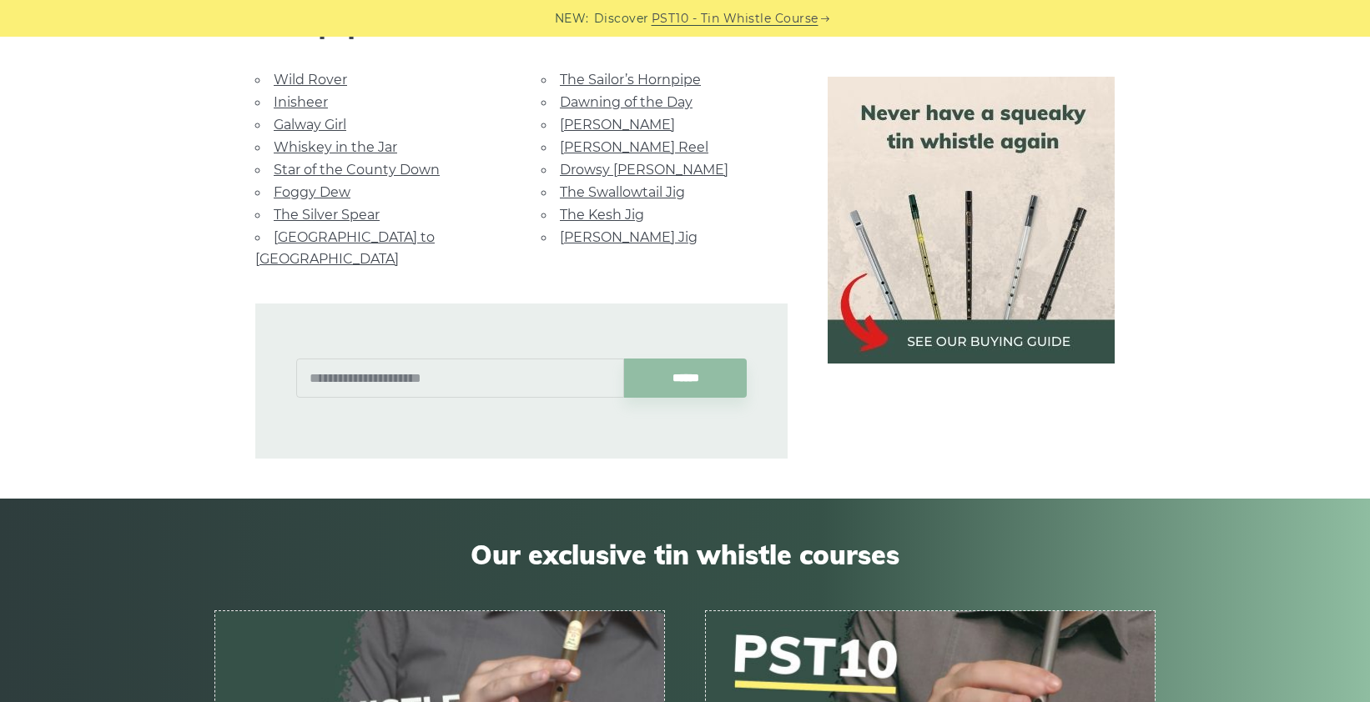
click at [610, 189] on link "The Swallowtail Jig" at bounding box center [622, 192] width 125 height 16
